Goal: Information Seeking & Learning: Learn about a topic

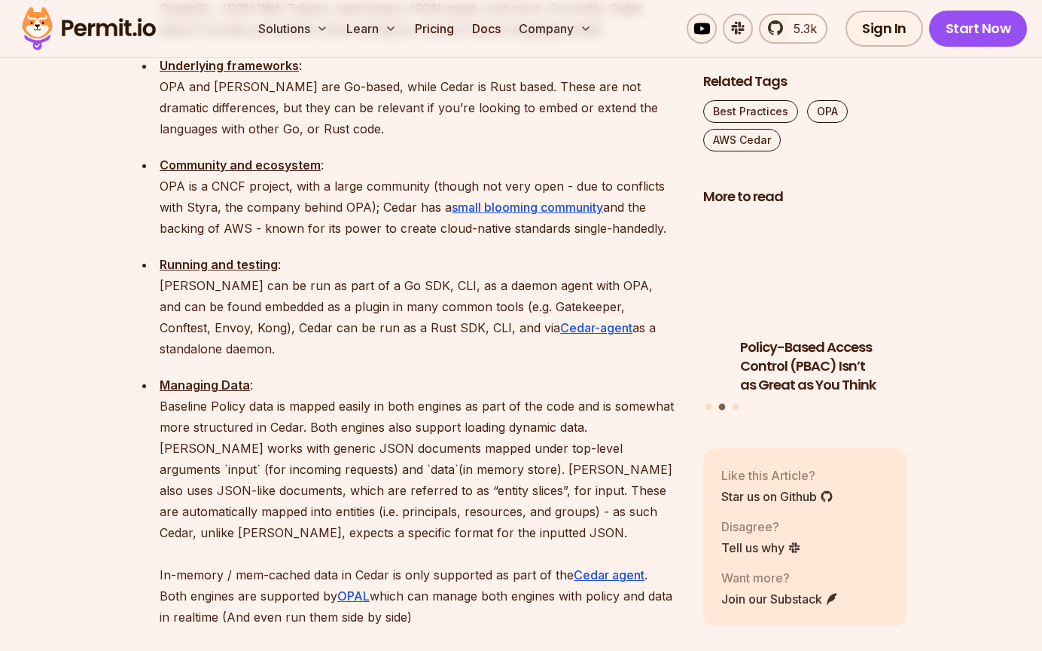
scroll to position [2275, 0]
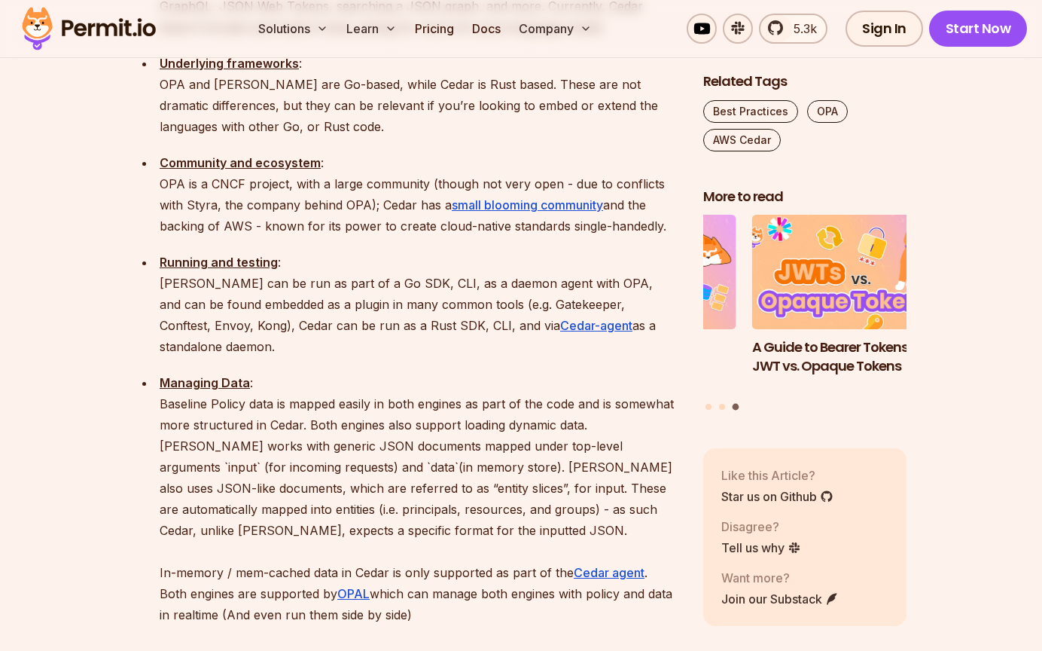
click at [332, 152] on p "Community and ecosystem : OPA is a CNCF project, with a large community (though…" at bounding box center [420, 194] width 520 height 84
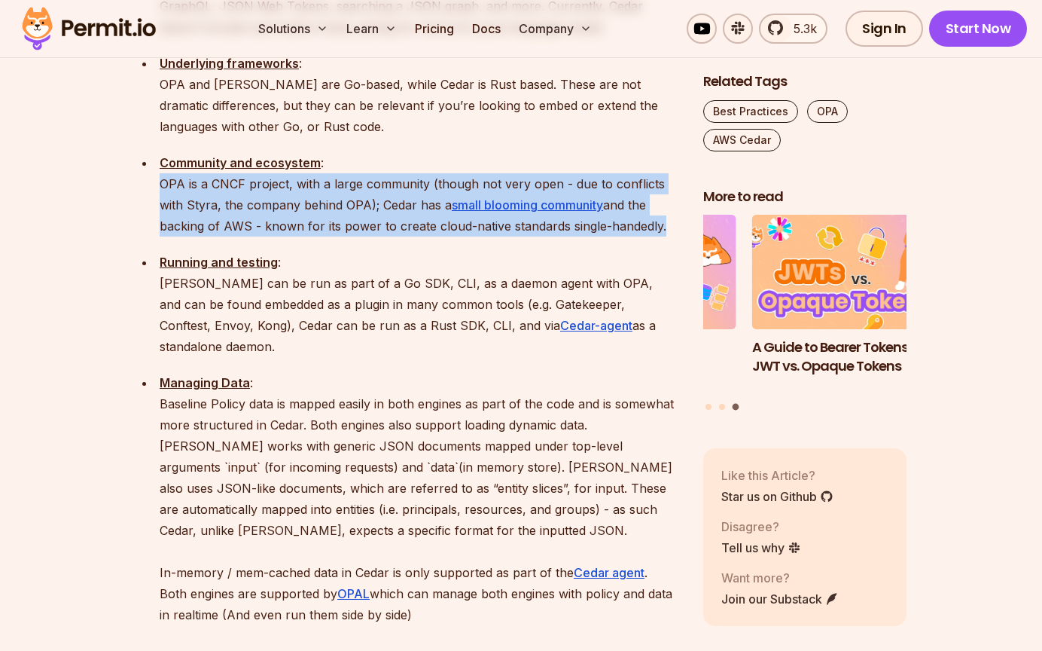
click at [332, 152] on p "Community and ecosystem : OPA is a CNCF project, with a large community (though…" at bounding box center [420, 194] width 520 height 84
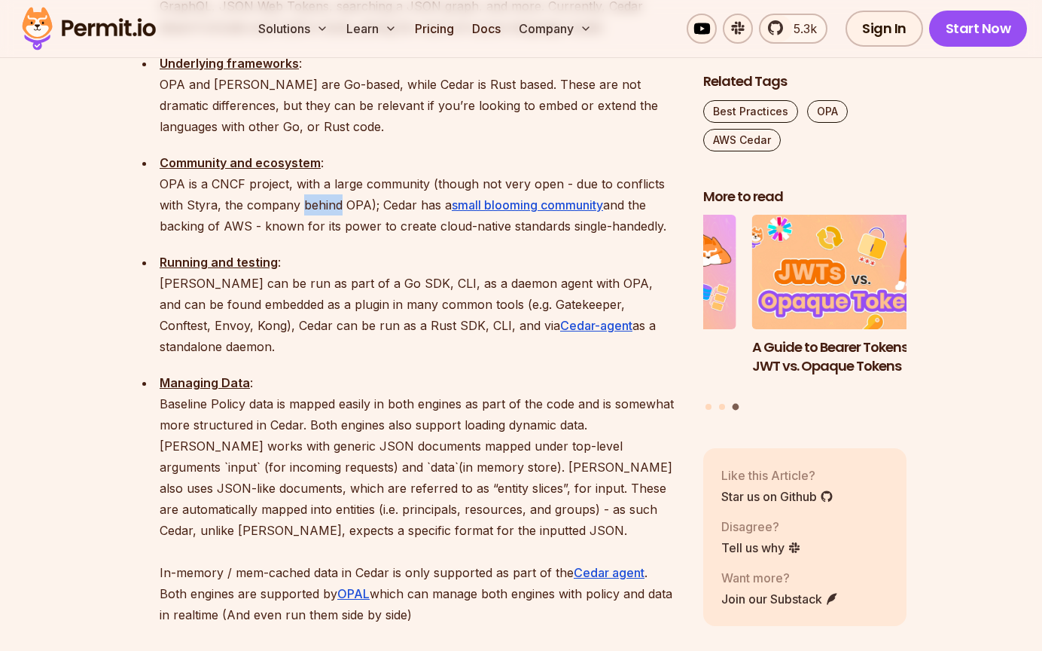
click at [332, 152] on p "Community and ecosystem : OPA is a CNCF project, with a large community (though…" at bounding box center [420, 194] width 520 height 84
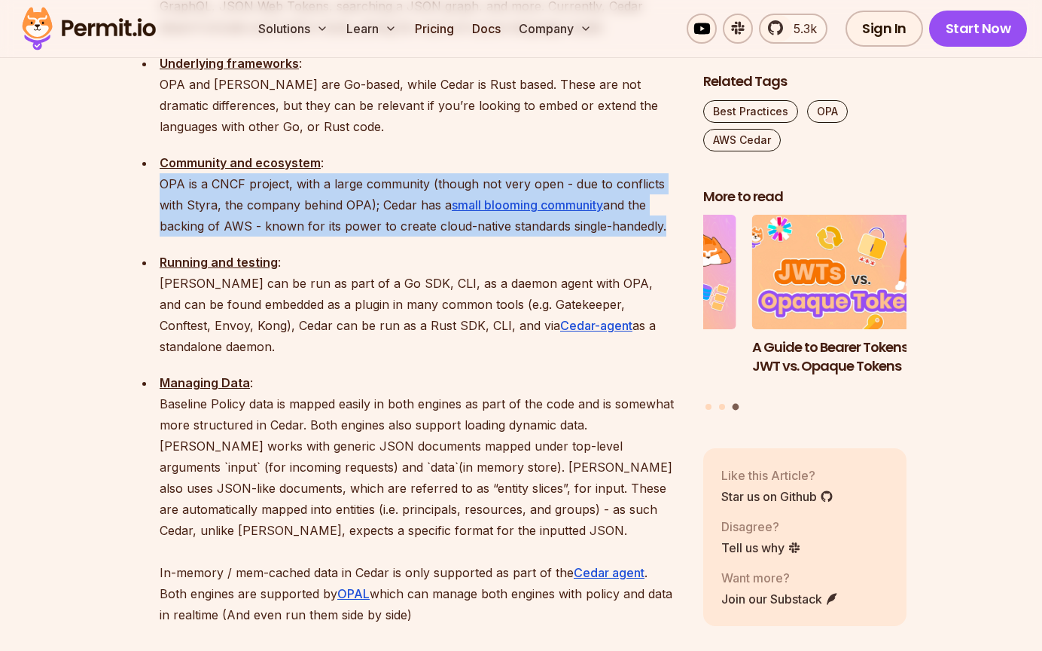
click at [332, 152] on p "Community and ecosystem : OPA is a CNCF project, with a large community (though…" at bounding box center [420, 194] width 520 height 84
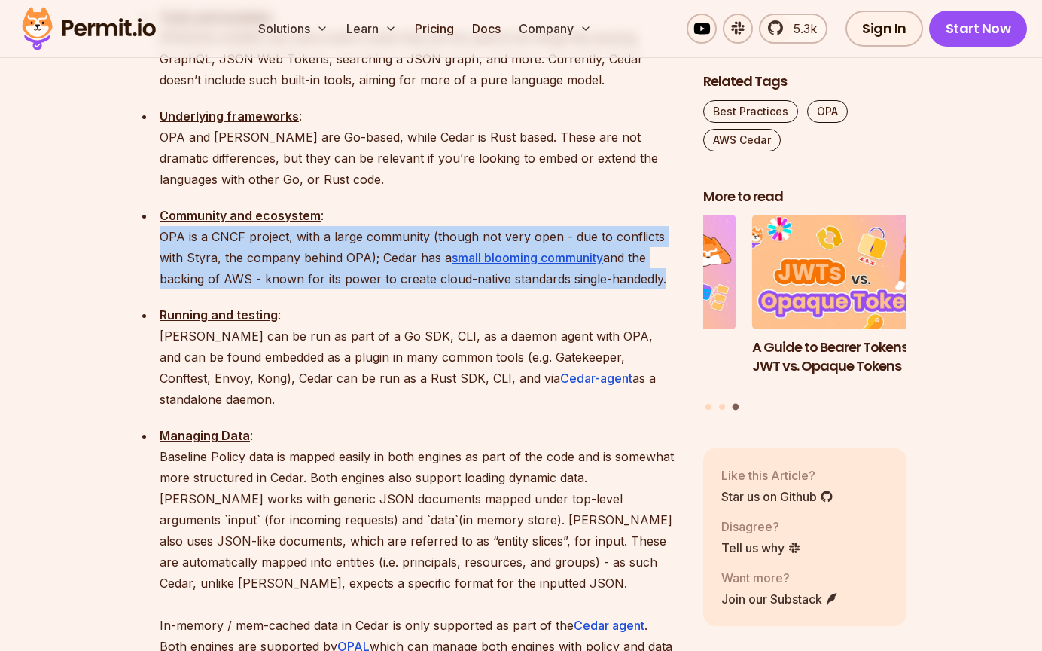
scroll to position [2220, 0]
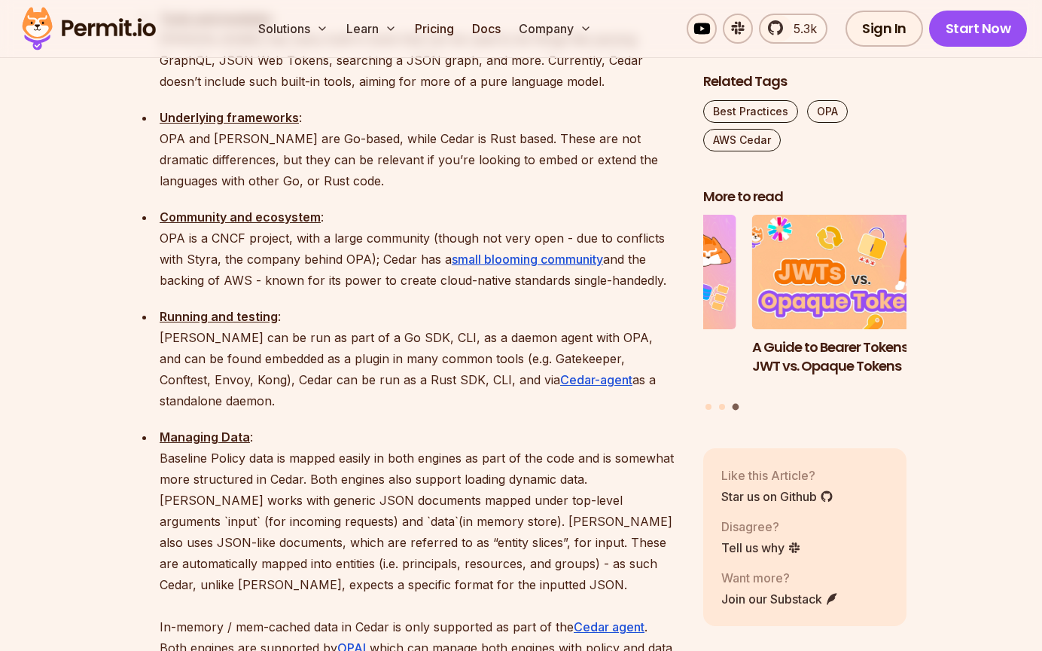
click at [326, 206] on p "Community and ecosystem : OPA is a CNCF project, with a large community (though…" at bounding box center [420, 248] width 520 height 84
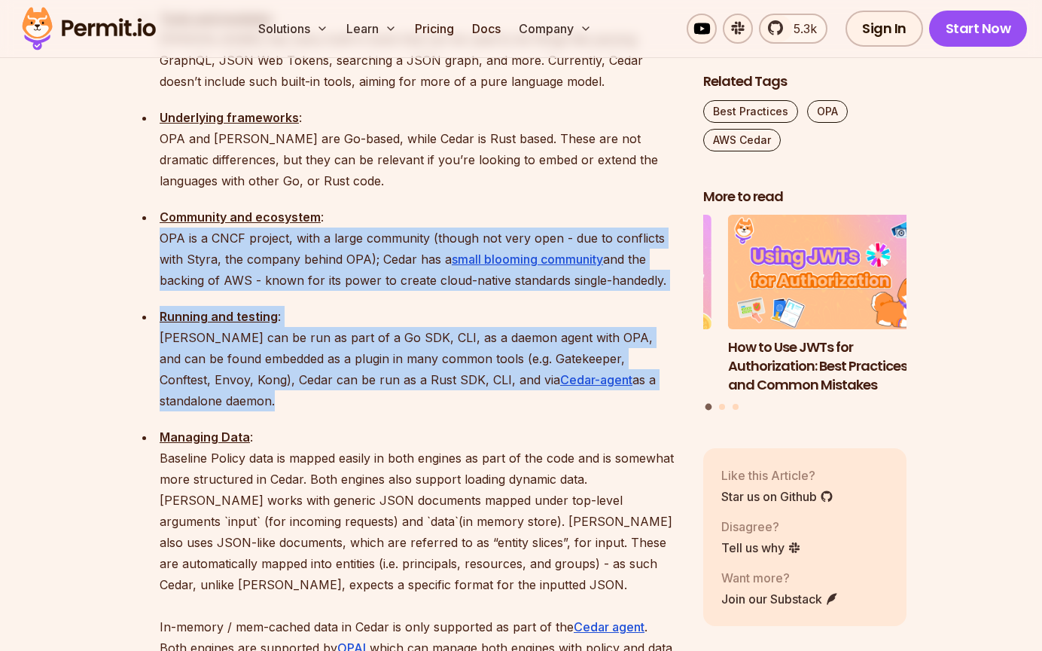
drag, startPoint x: 326, startPoint y: 136, endPoint x: 303, endPoint y: 243, distance: 108.7
click at [303, 243] on ul "Area of focus : OPA is a CNCF project, and is mostly used for infrastructure-le…" at bounding box center [408, 162] width 544 height 1033
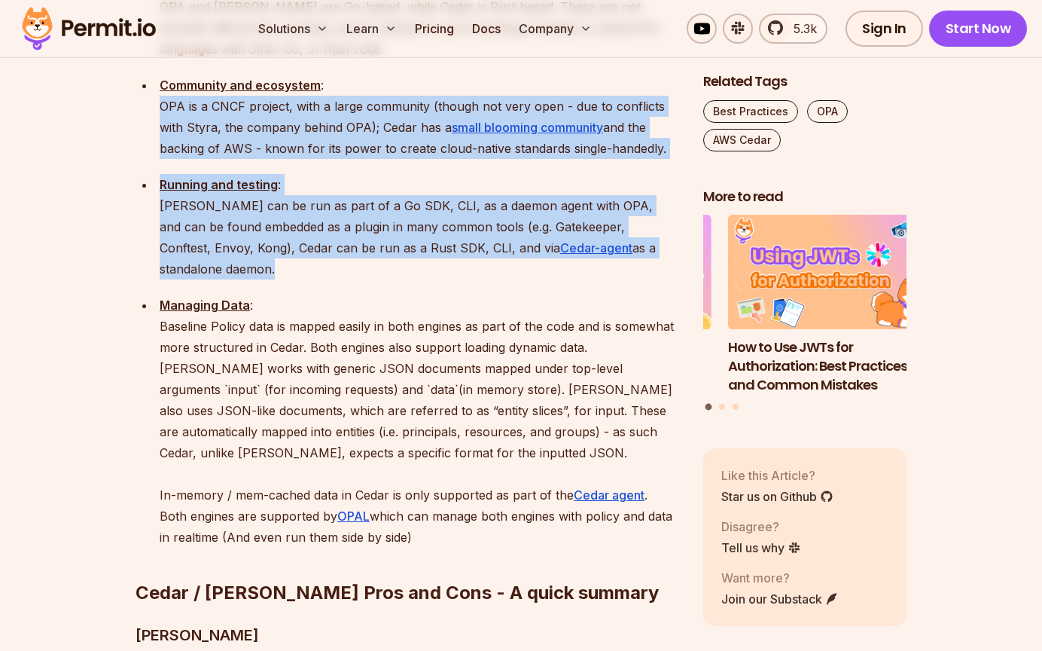
scroll to position [2362, 0]
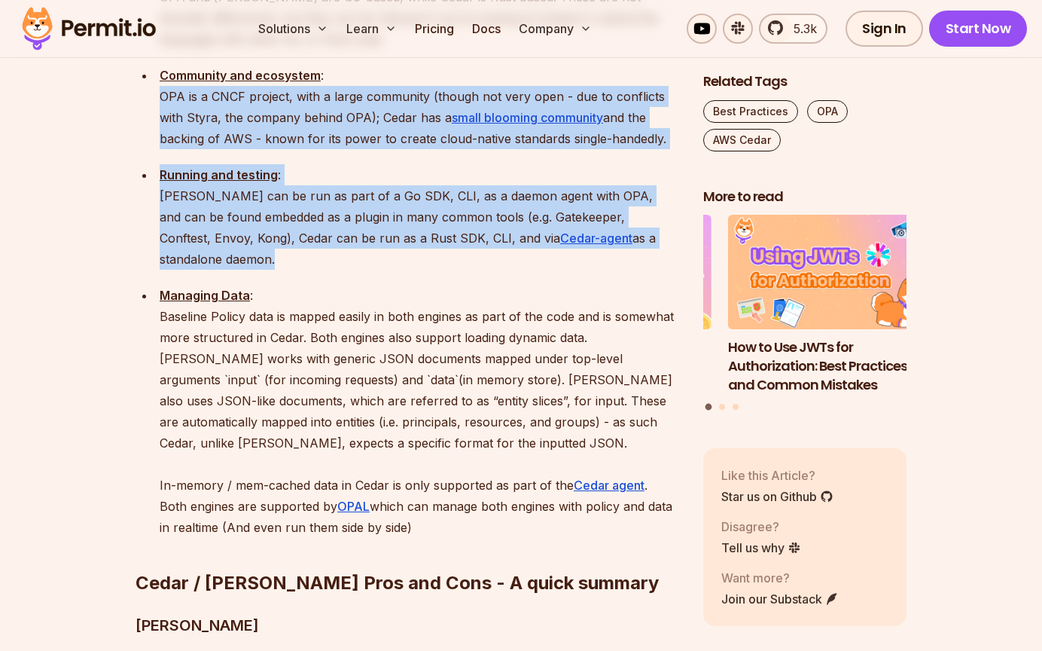
click at [328, 164] on p "Running and testing : [PERSON_NAME] can be run as part of a Go SDK, CLI, as a d…" at bounding box center [420, 216] width 520 height 105
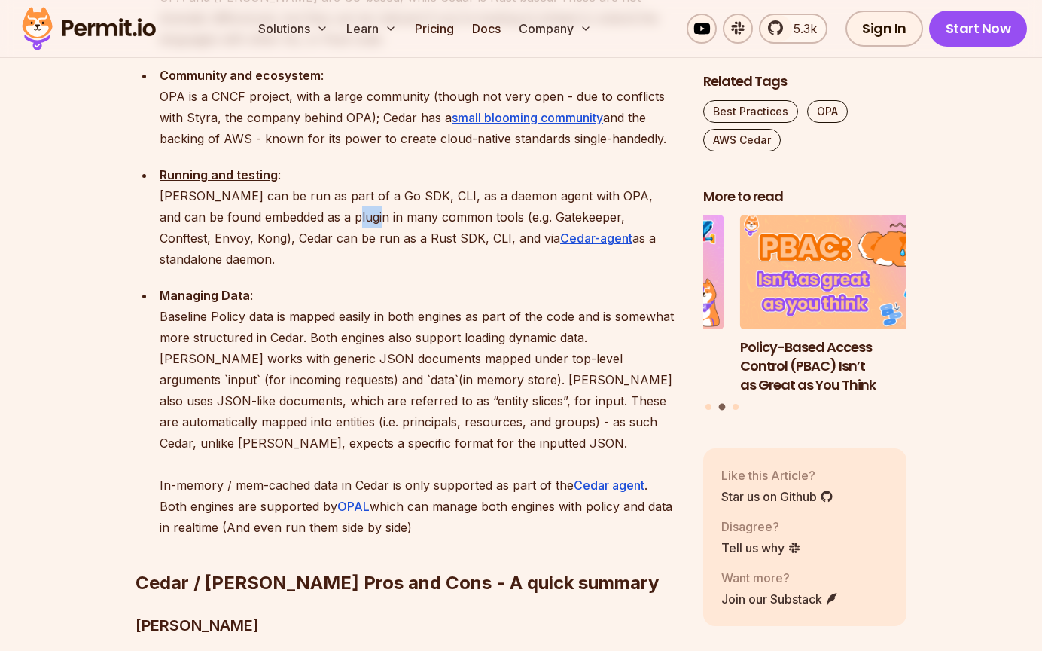
click at [328, 164] on p "Running and testing : [PERSON_NAME] can be run as part of a Go SDK, CLI, as a d…" at bounding box center [420, 216] width 520 height 105
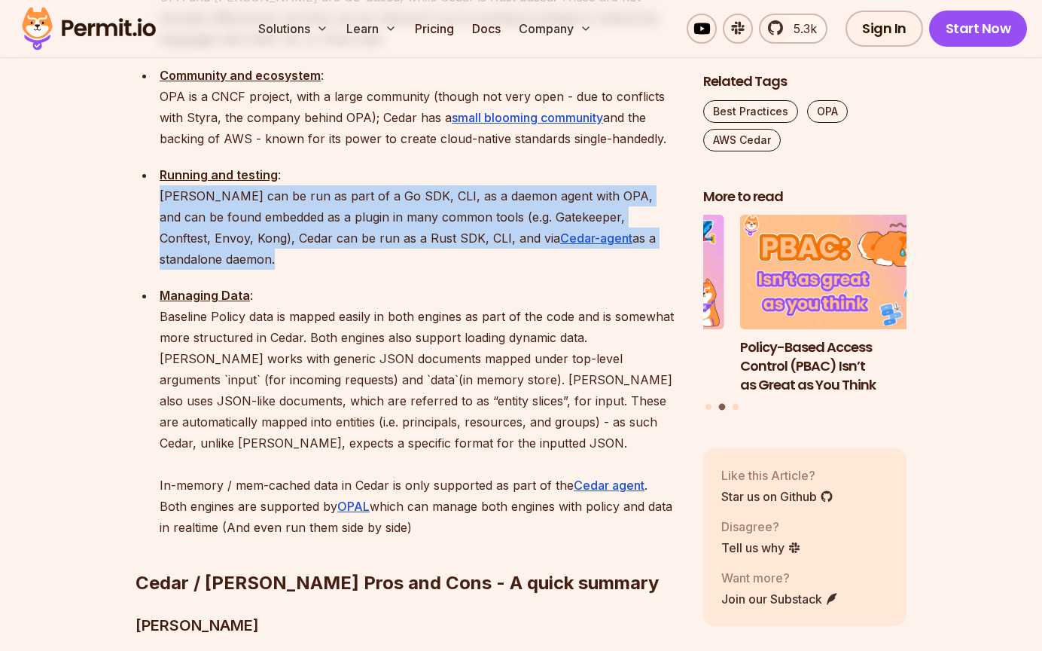
click at [328, 164] on p "Running and testing : [PERSON_NAME] can be run as part of a Go SDK, CLI, as a d…" at bounding box center [420, 216] width 520 height 105
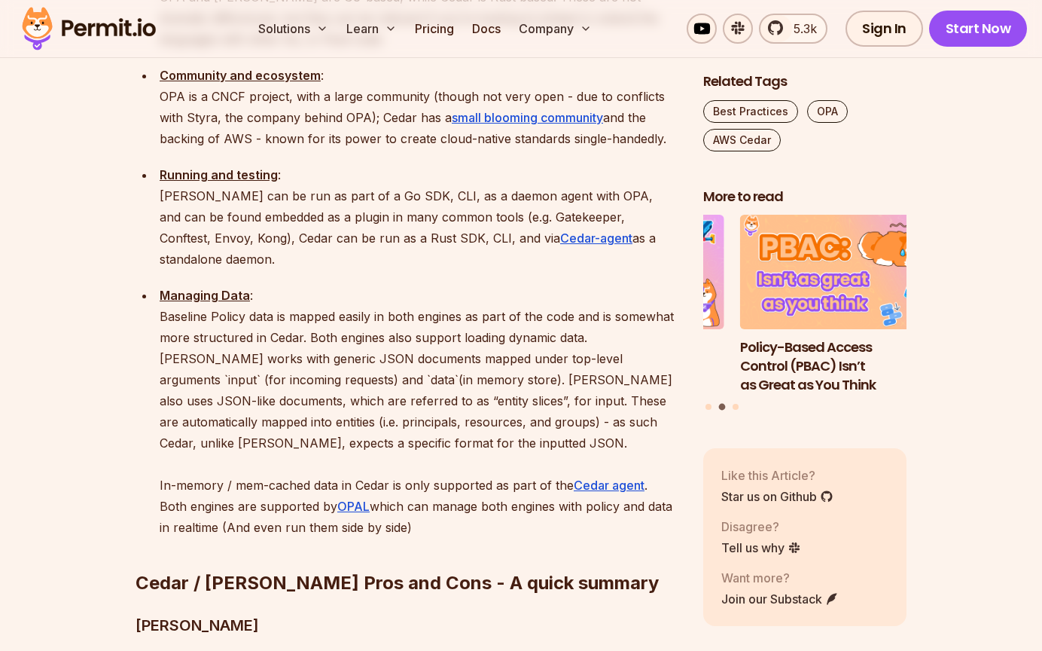
click at [284, 285] on p "Managing Data : Baseline Policy data is mapped easily in both engines as part o…" at bounding box center [420, 411] width 520 height 253
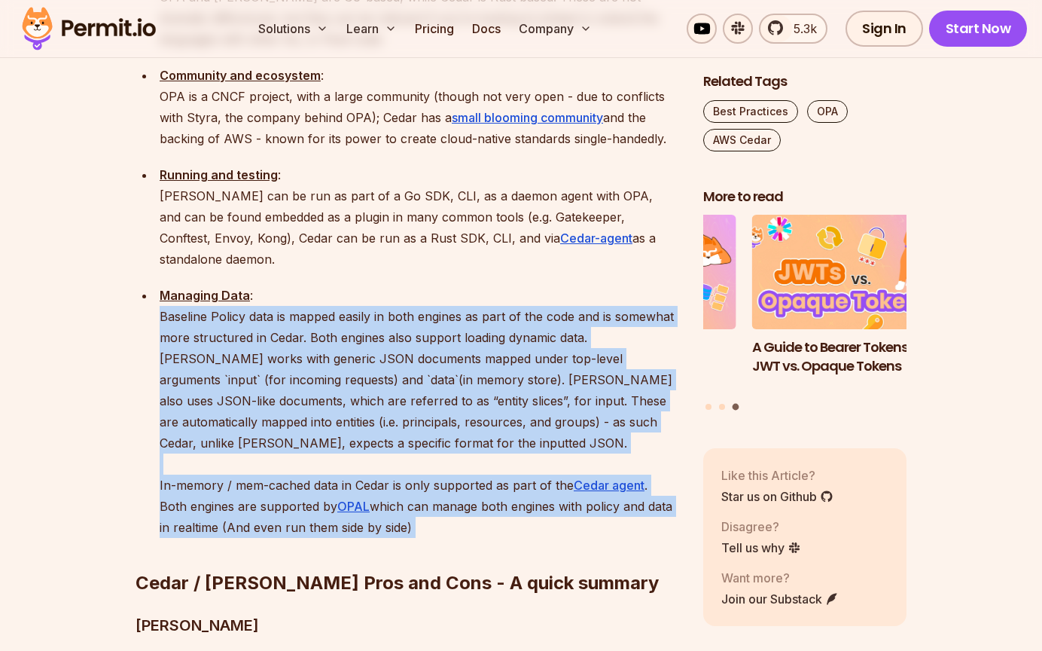
drag, startPoint x: 284, startPoint y: 194, endPoint x: 332, endPoint y: 379, distance: 190.7
click at [332, 379] on p "Managing Data : Baseline Policy data is mapped easily in both engines as part o…" at bounding box center [420, 411] width 520 height 253
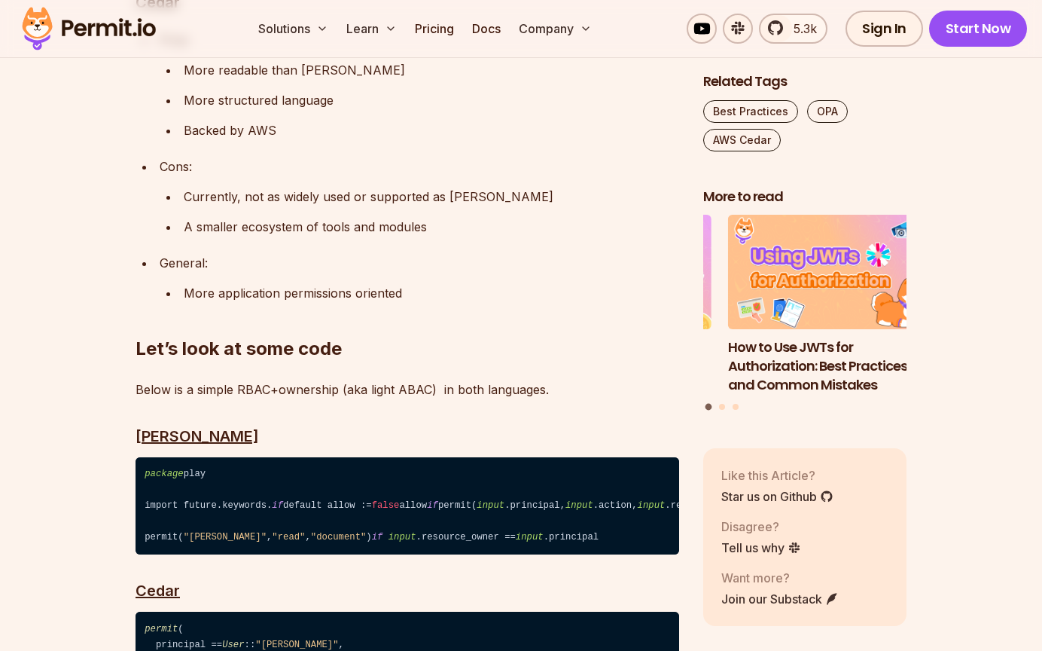
scroll to position [3420, 0]
